Goal: Navigation & Orientation: Find specific page/section

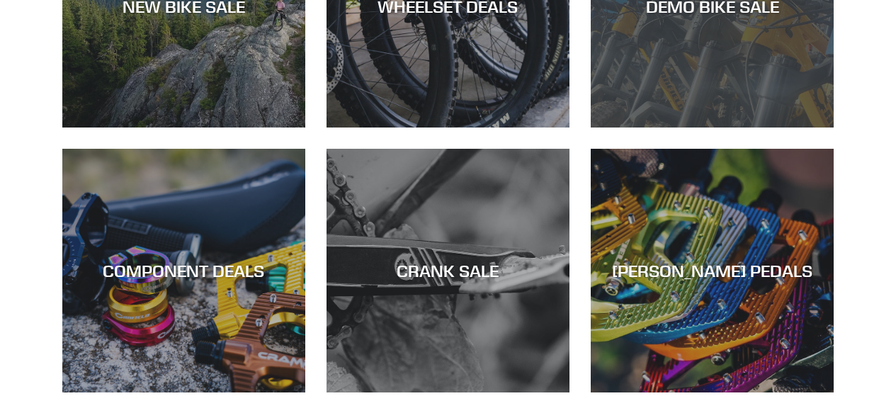
scroll to position [587, 0]
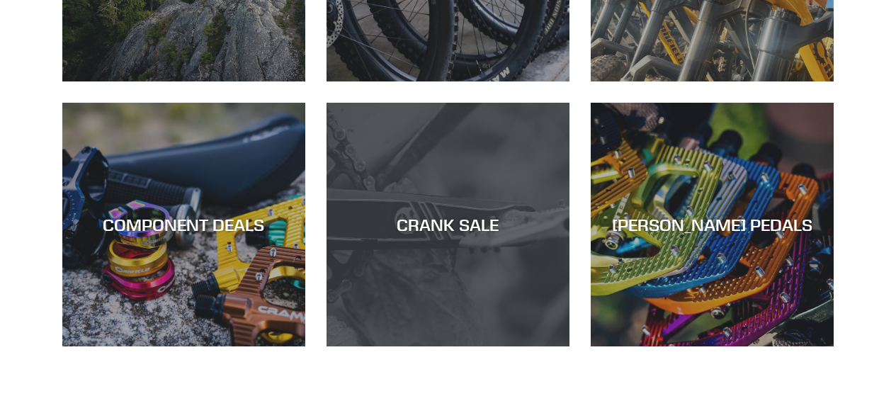
click at [457, 346] on div "CRANK SALE" at bounding box center [448, 346] width 243 height 0
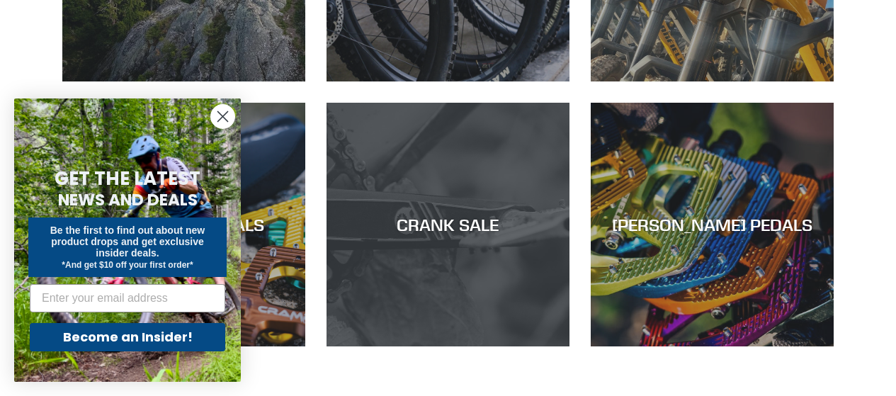
scroll to position [0, 0]
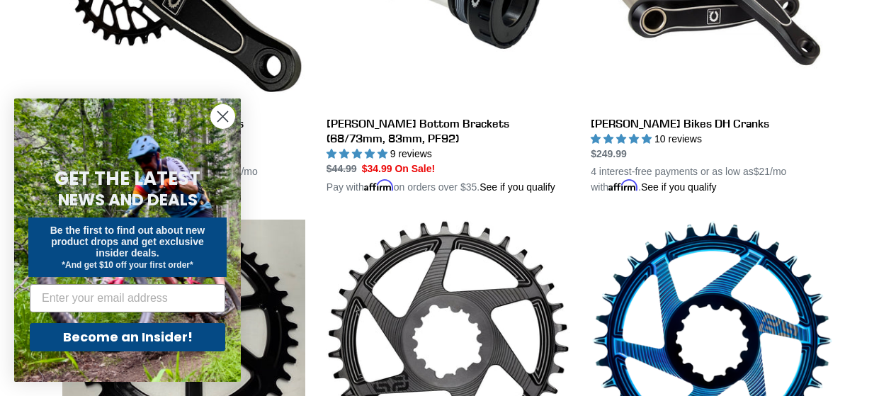
scroll to position [560, 0]
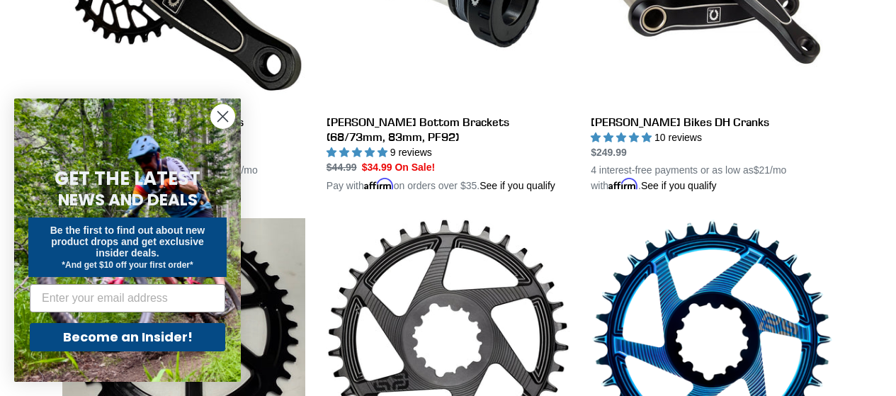
click at [221, 115] on icon "Close dialog" at bounding box center [223, 117] width 10 height 10
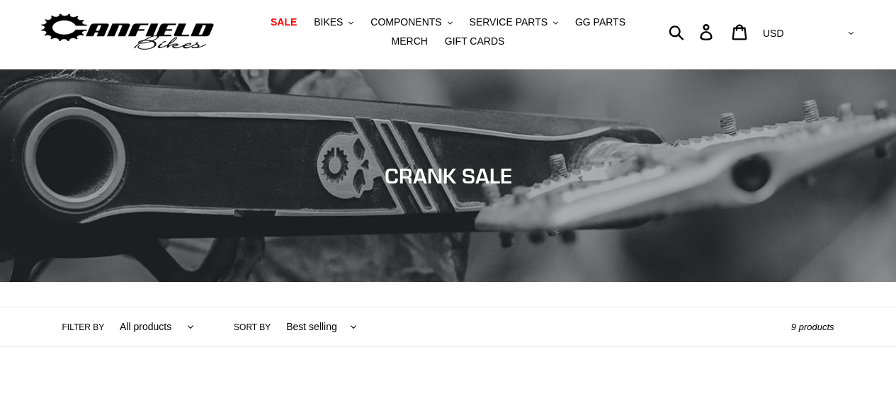
scroll to position [0, 0]
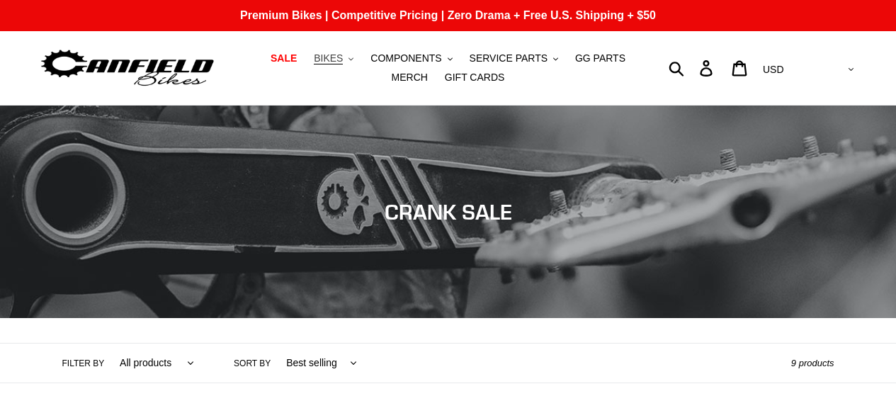
click at [329, 58] on button "BIKES .cls-1{fill:#231f20}" at bounding box center [334, 58] width 54 height 19
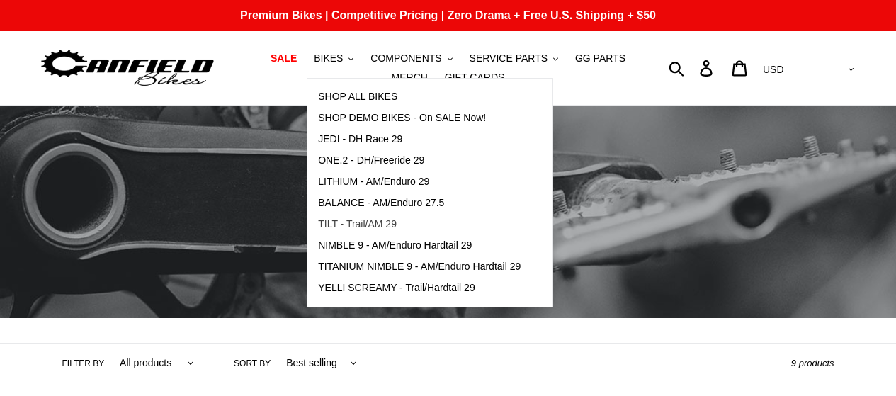
click at [354, 224] on span "TILT - Trail/AM 29" at bounding box center [357, 224] width 79 height 12
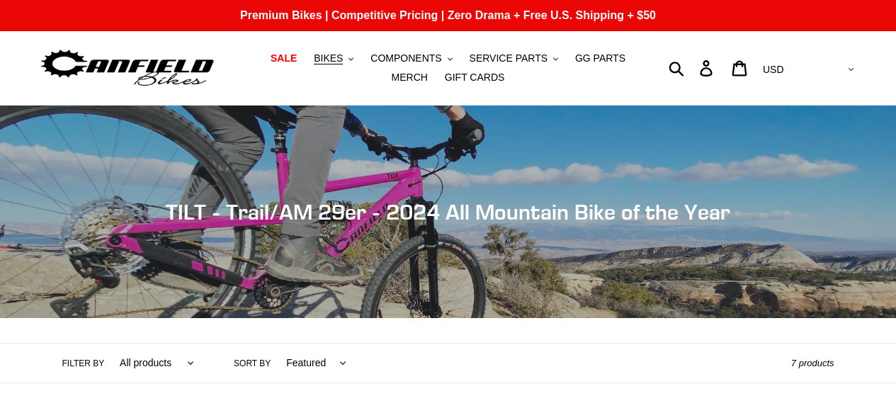
click at [349, 59] on icon ".cls-1{fill:#231f20}" at bounding box center [351, 59] width 5 height 5
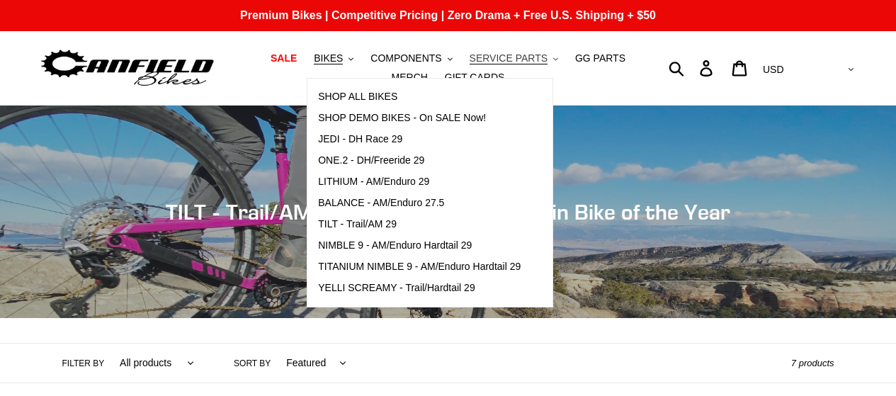
click at [498, 59] on span "SERVICE PARTS" at bounding box center [509, 58] width 78 height 12
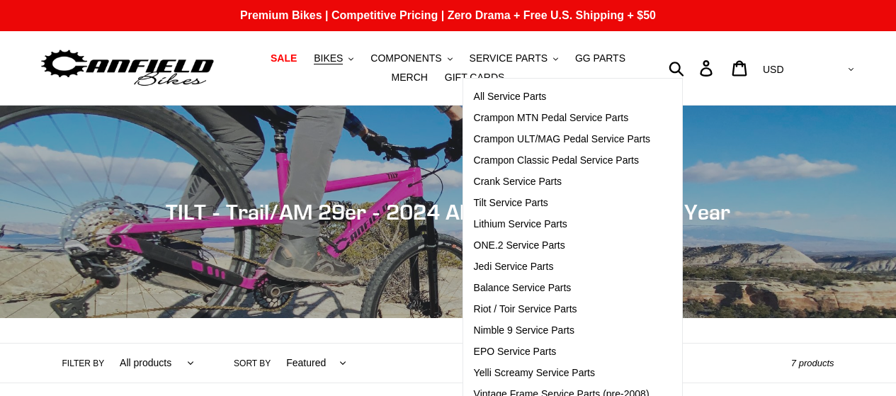
click at [699, 49] on div "Submit Search Log in Cart 0 items Currency AED AFN ALL AMD ANG AUD AWG AZN BAM …" at bounding box center [755, 68] width 205 height 74
